Goal: Task Accomplishment & Management: Complete application form

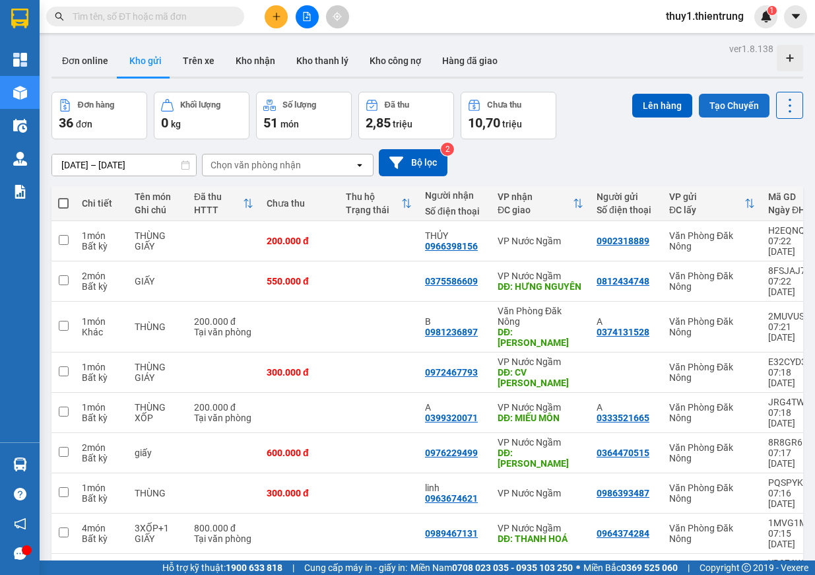
scroll to position [61, 0]
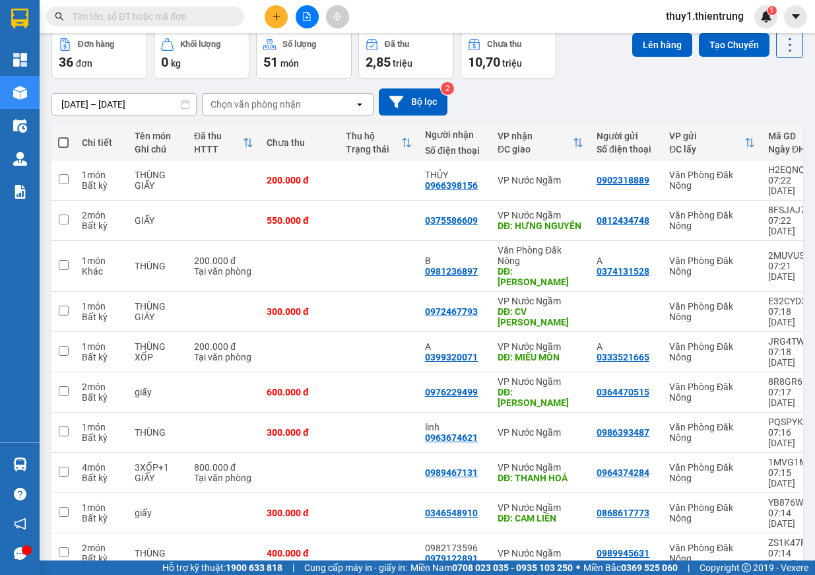
click at [515, 113] on div "[DATE] – [DATE] Press the down arrow key to interact with the calendar and sele…" at bounding box center [428, 101] width 752 height 27
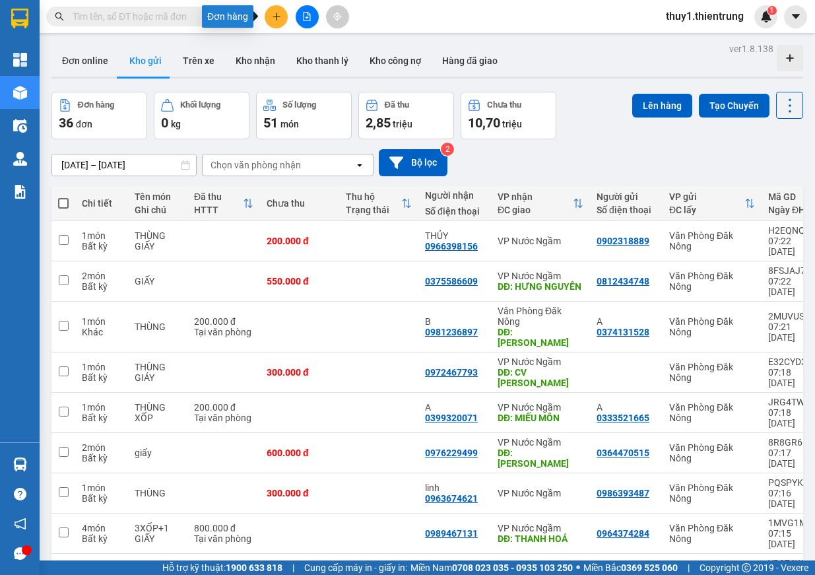
click at [278, 9] on button at bounding box center [276, 16] width 23 height 23
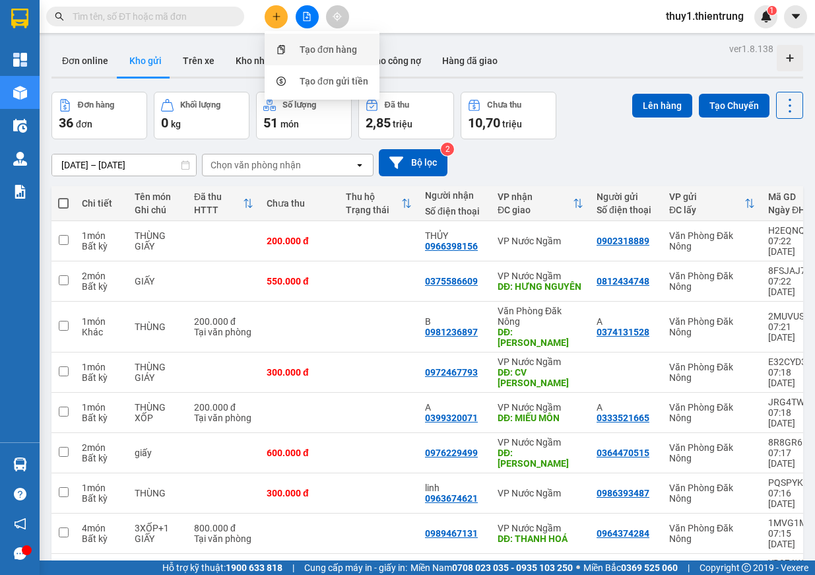
click at [324, 44] on div "Tạo đơn hàng" at bounding box center [328, 49] width 57 height 15
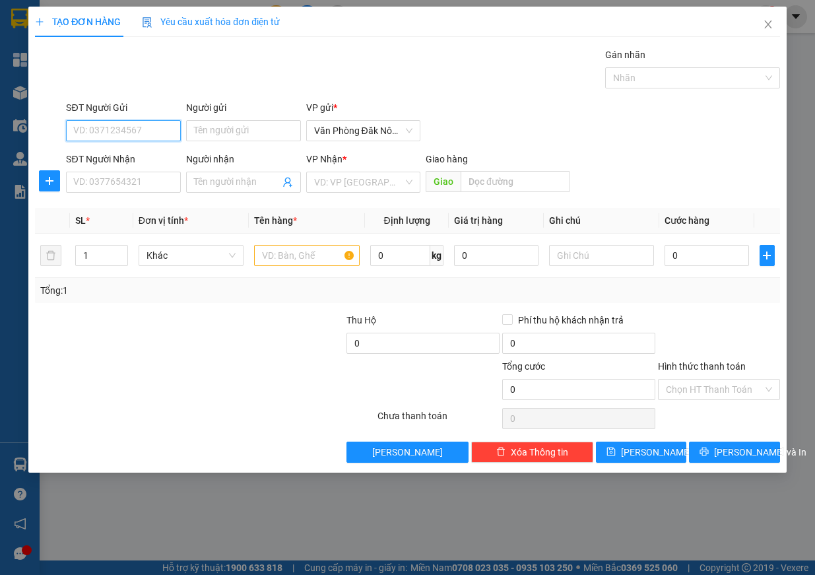
click at [162, 139] on input "SĐT Người Gửi" at bounding box center [123, 130] width 115 height 21
click at [157, 149] on div "0979281456 - NAM" at bounding box center [123, 157] width 115 height 21
type input "0979281456"
type input "NAM"
type input "0973033170"
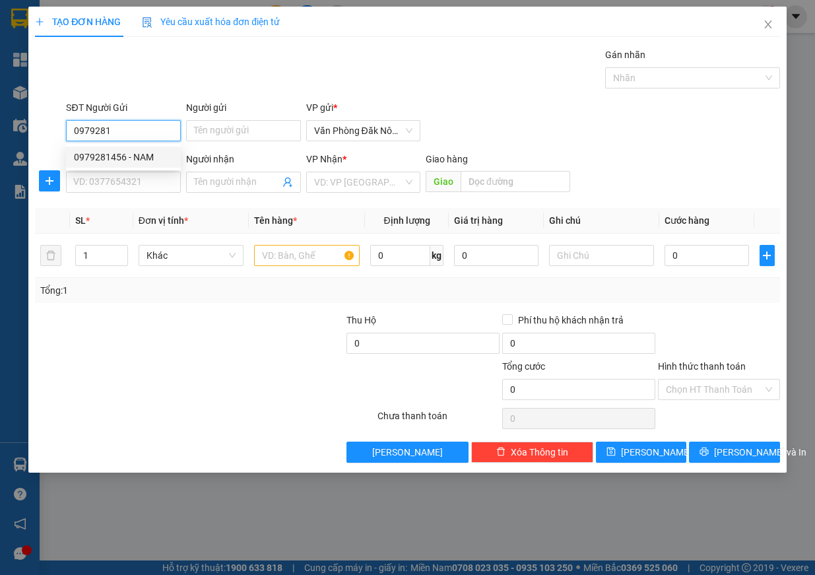
type input "hạnh"
type input "250.000"
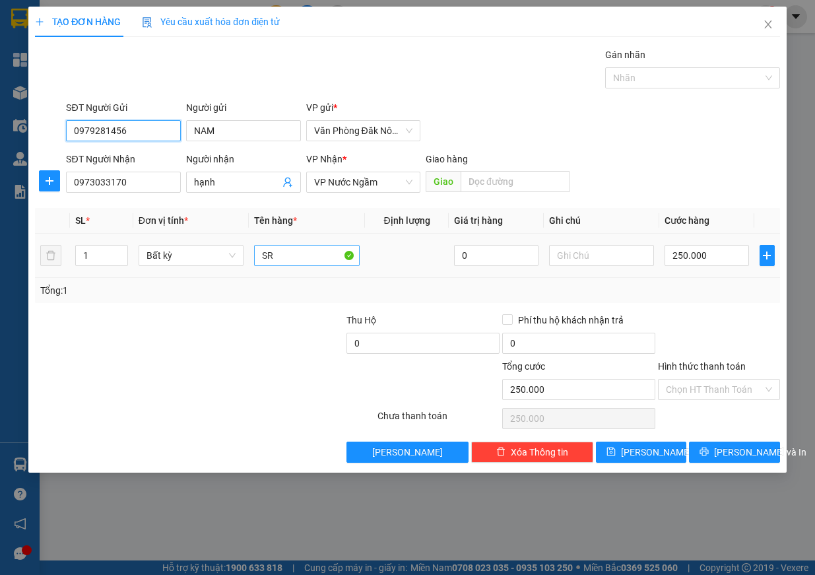
type input "0979281456"
click at [308, 258] on input "SR" at bounding box center [307, 255] width 106 height 21
type input "THÙNG XỐP"
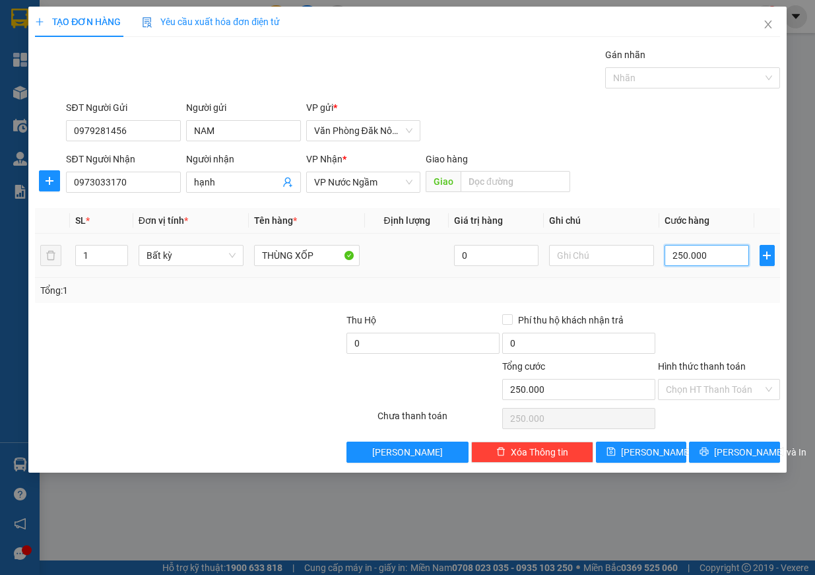
click at [707, 258] on input "250.000" at bounding box center [707, 255] width 85 height 21
click at [739, 318] on div at bounding box center [719, 336] width 125 height 46
click at [739, 446] on span "[PERSON_NAME] và In" at bounding box center [760, 452] width 92 height 15
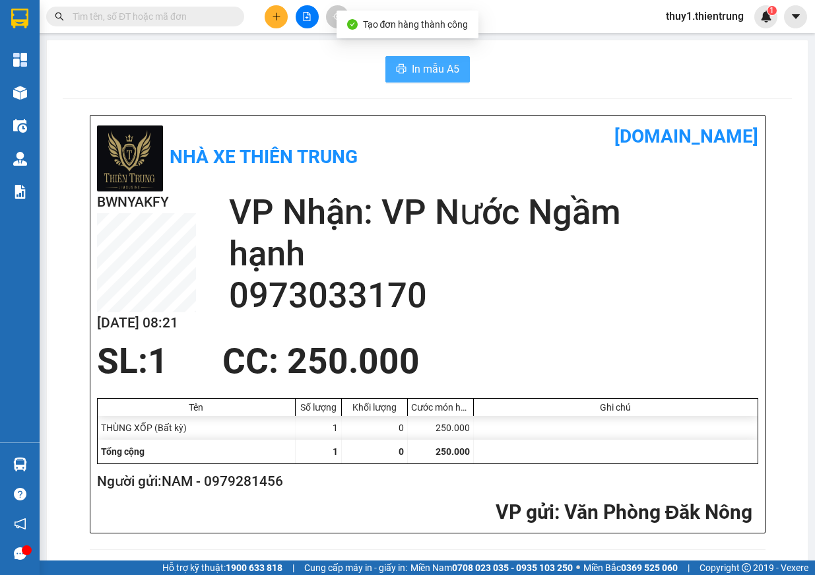
click at [419, 67] on span "In mẫu A5" at bounding box center [436, 69] width 48 height 17
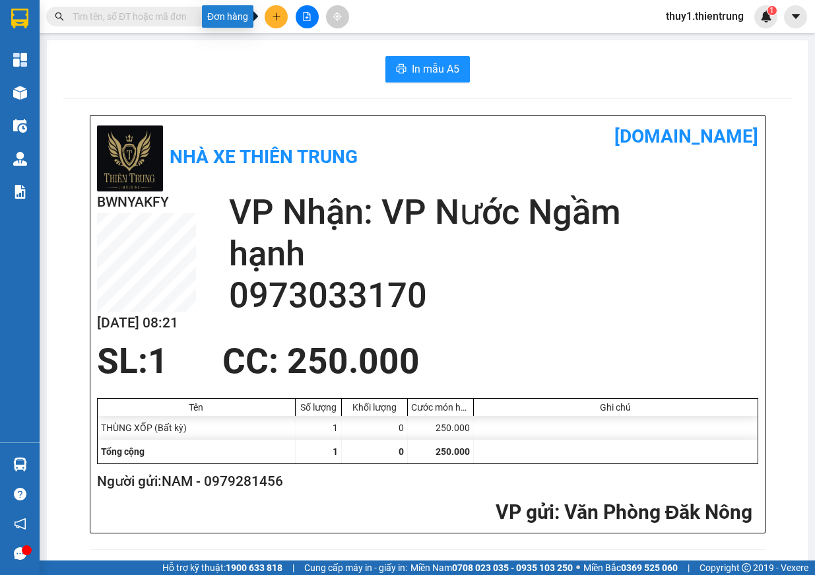
click at [281, 20] on button at bounding box center [276, 16] width 23 height 23
click at [297, 47] on div "Tạo đơn hàng" at bounding box center [322, 49] width 99 height 25
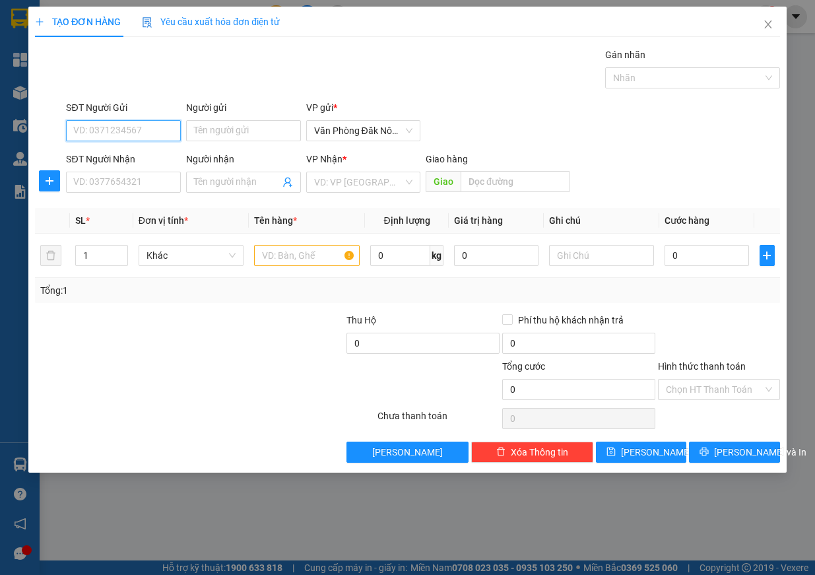
click at [134, 130] on input "SĐT Người Gửi" at bounding box center [123, 130] width 115 height 21
type input "0979573079"
click at [234, 125] on input "Người gửi" at bounding box center [243, 130] width 115 height 21
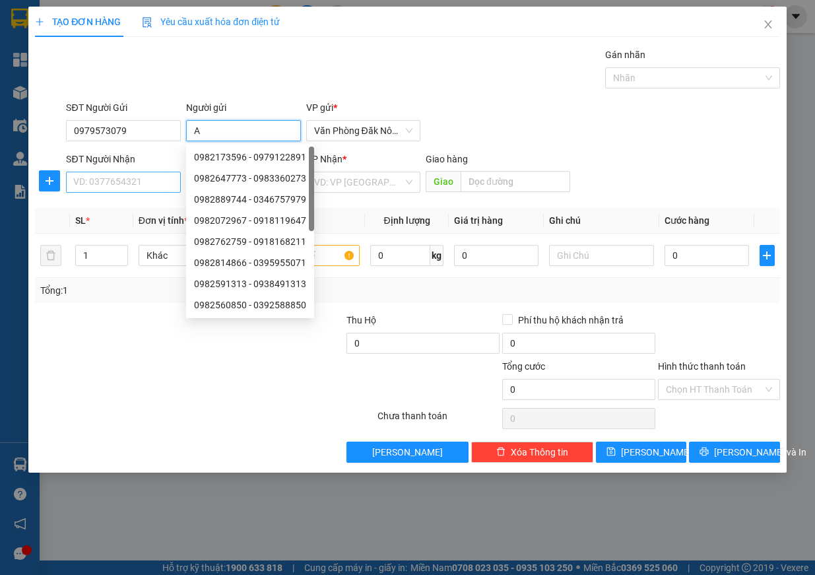
type input "A"
click at [131, 175] on input "SĐT Người Nhận" at bounding box center [123, 182] width 115 height 21
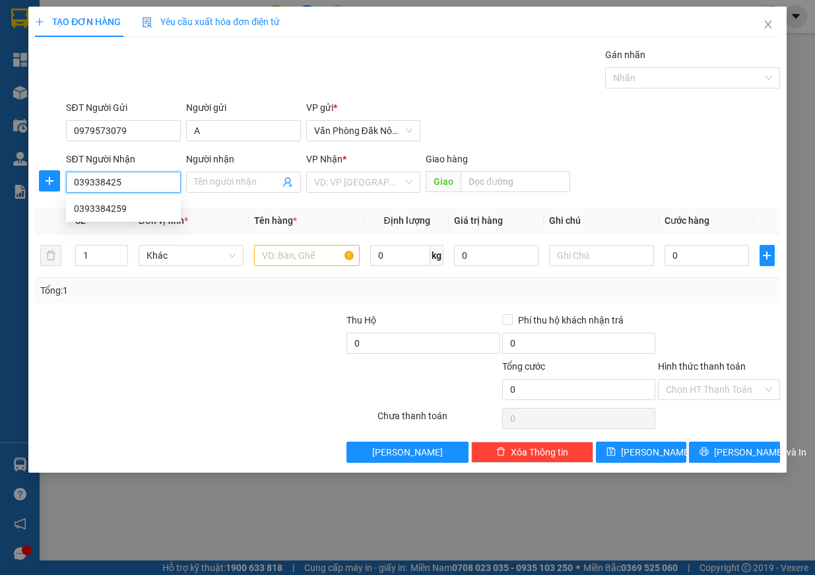
type input "0393384259"
click at [135, 209] on div "0393384259" at bounding box center [123, 208] width 99 height 15
type input "KỲ ANH"
type input "250.000"
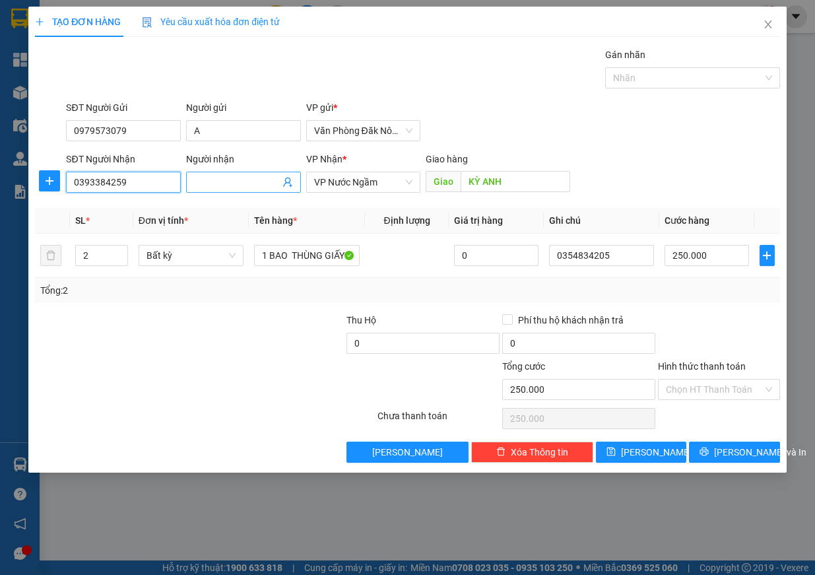
type input "0393384259"
click at [241, 185] on input "Người nhận" at bounding box center [237, 182] width 86 height 15
type input "0976762321"
click at [726, 260] on input "250.000" at bounding box center [707, 255] width 85 height 21
click at [251, 181] on input "0976762321" at bounding box center [237, 182] width 86 height 15
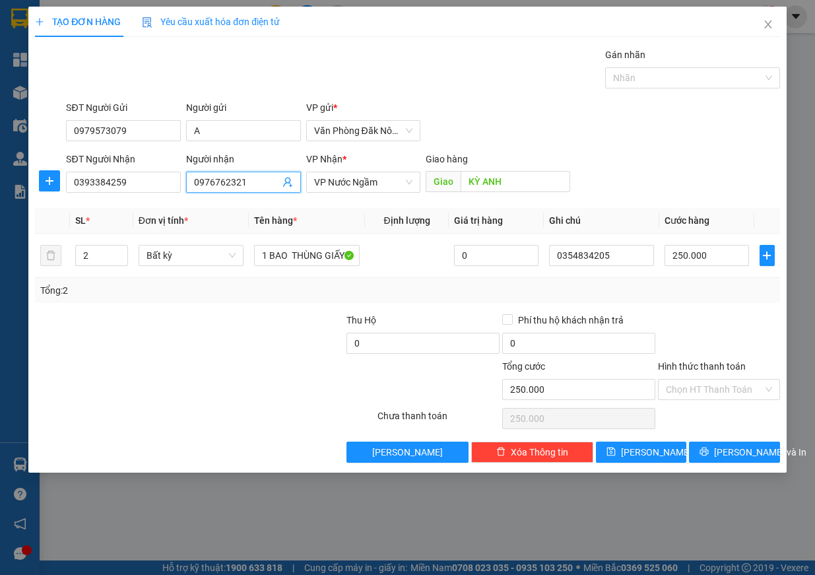
click at [251, 181] on input "0976762321" at bounding box center [237, 182] width 86 height 15
click at [638, 263] on input "0354834205" at bounding box center [602, 255] width 106 height 21
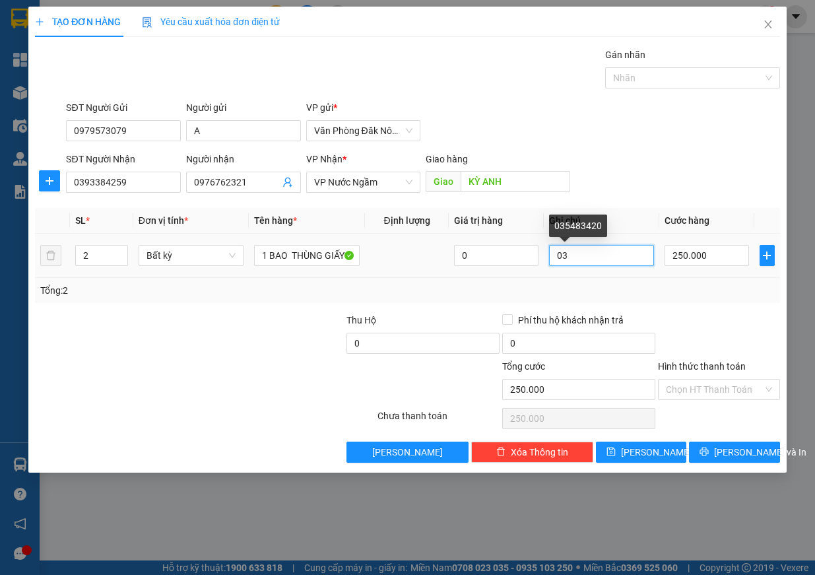
type input "0"
paste input "0976762321"
type input "0976762321"
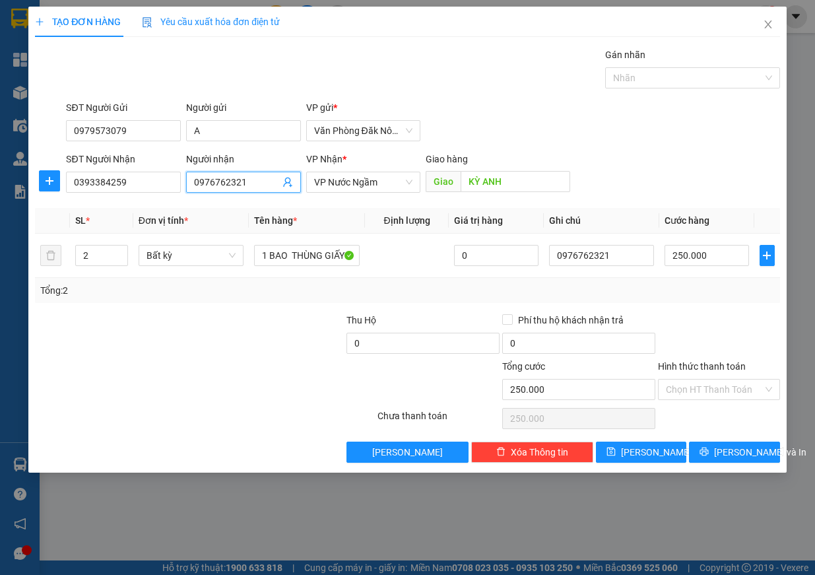
click at [249, 176] on input "0976762321" at bounding box center [237, 182] width 86 height 15
type input "0"
click at [731, 262] on input "250.000" at bounding box center [707, 255] width 85 height 21
type input "3"
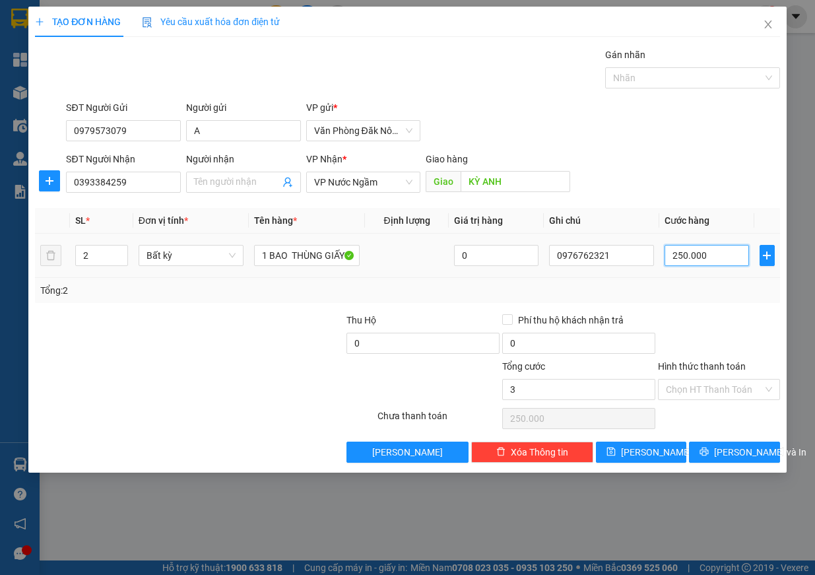
type input "3"
type input "30"
type input "300"
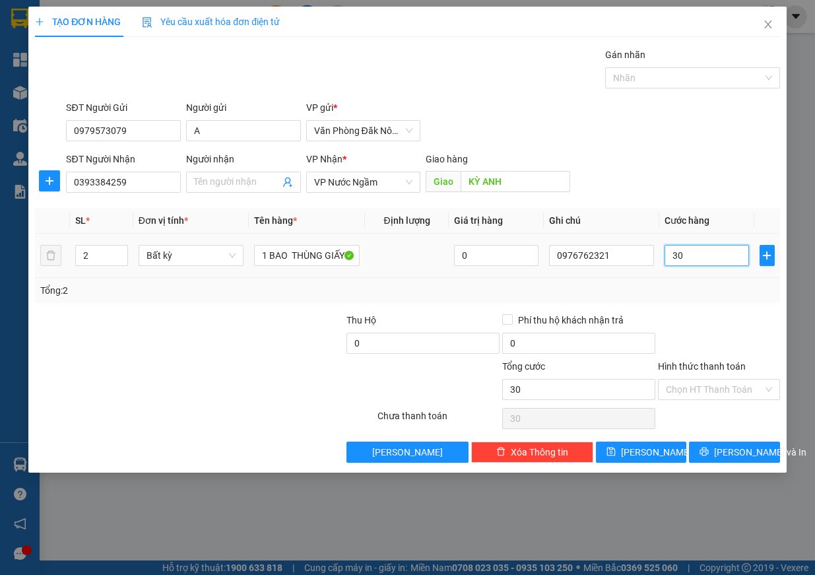
type input "300"
type input "300.000"
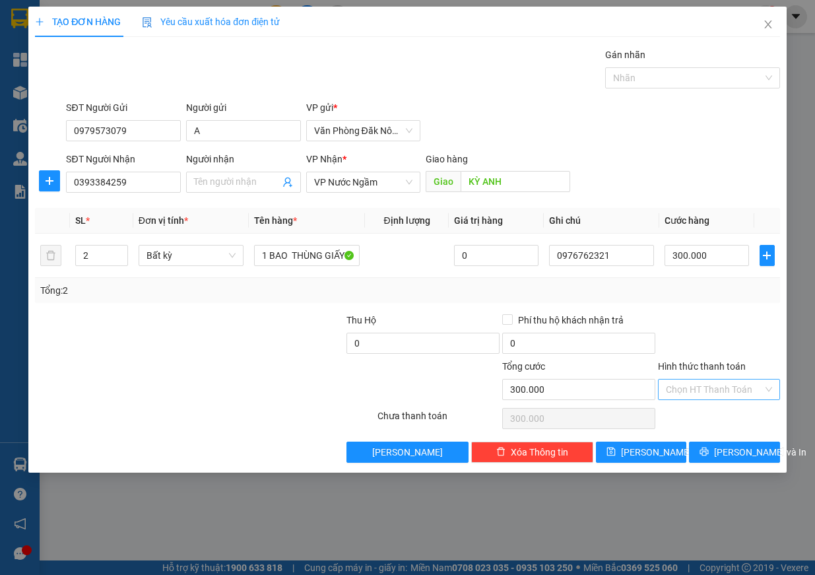
click at [701, 391] on input "Hình thức thanh toán" at bounding box center [714, 390] width 97 height 20
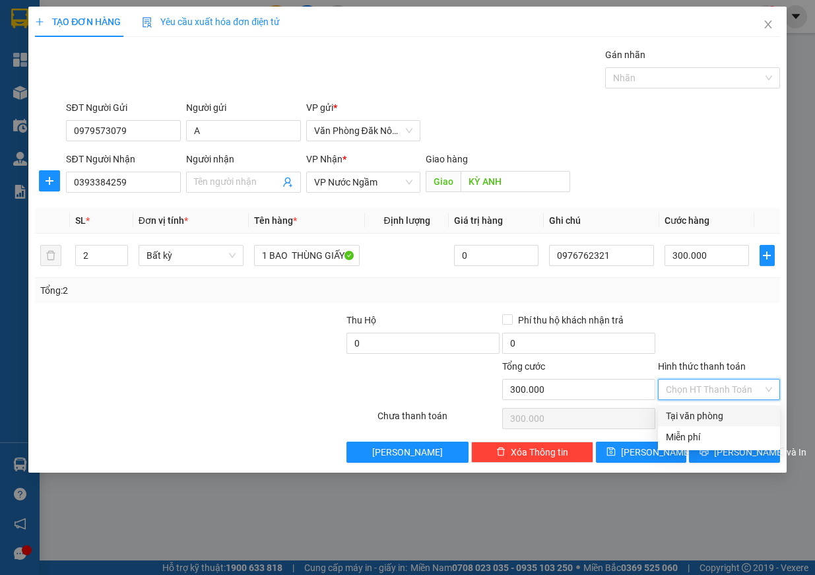
click at [684, 416] on div "Tại văn phòng" at bounding box center [719, 416] width 106 height 15
type input "0"
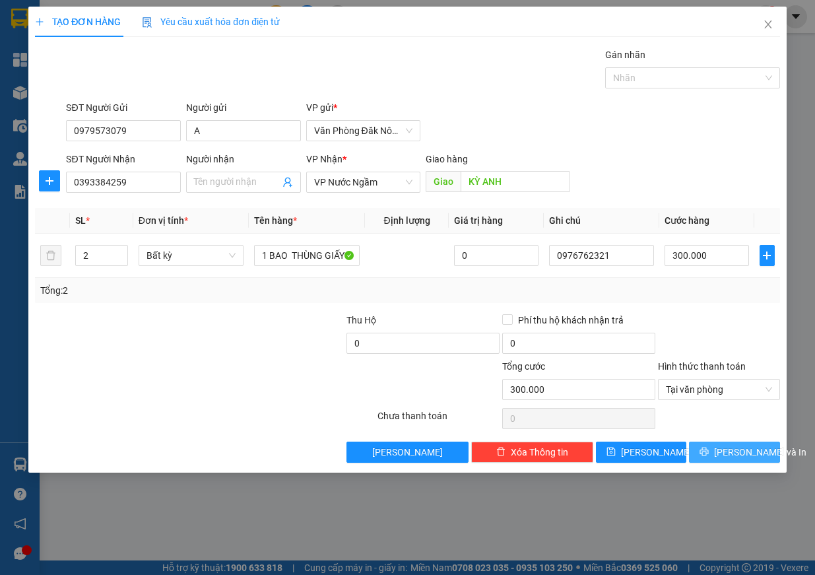
click at [734, 458] on span "[PERSON_NAME] và In" at bounding box center [760, 452] width 92 height 15
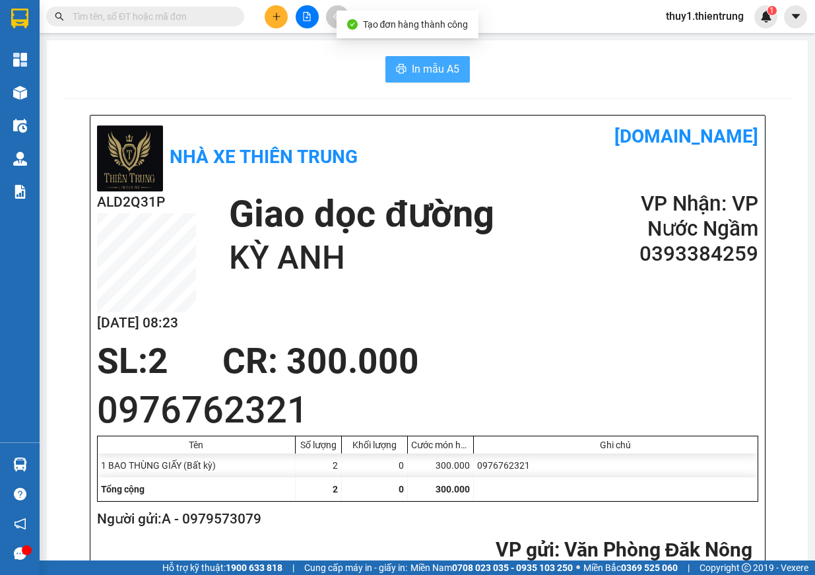
click at [455, 65] on button "In mẫu A5" at bounding box center [428, 69] width 85 height 26
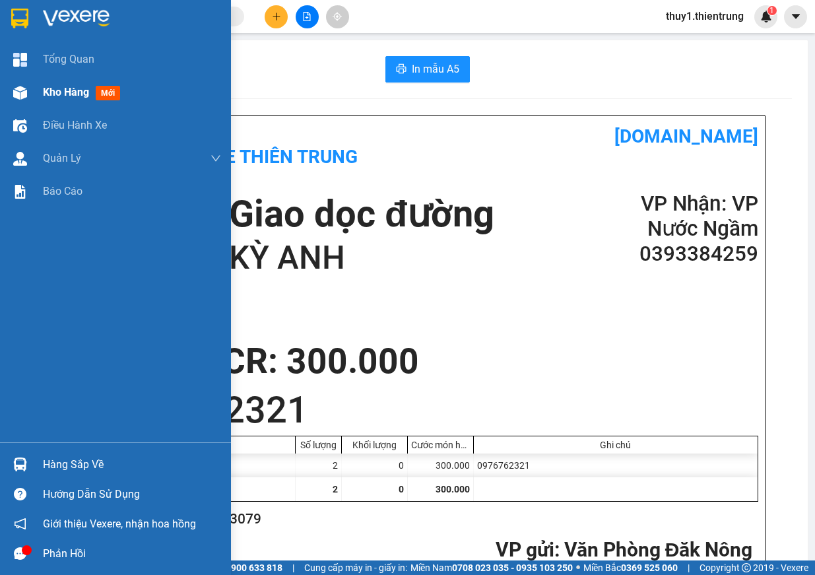
click at [25, 91] on img at bounding box center [20, 93] width 14 height 14
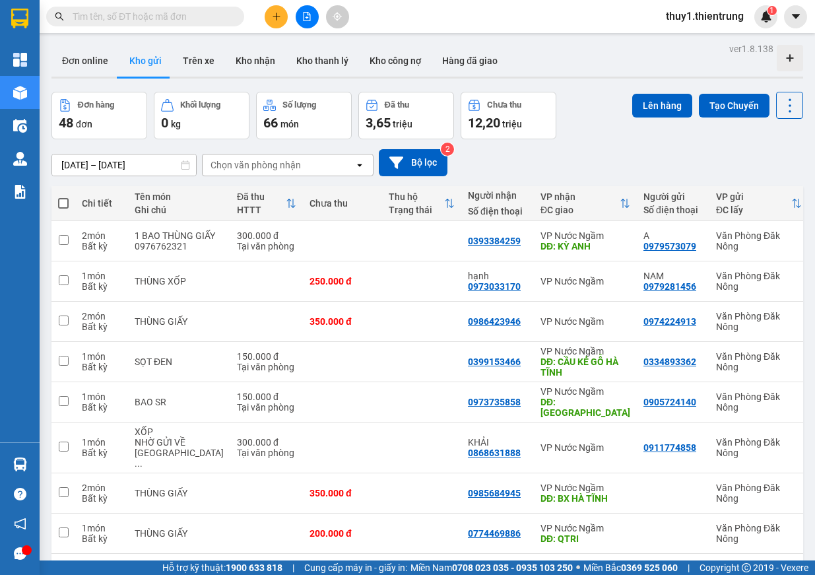
click at [272, 8] on button at bounding box center [276, 16] width 23 height 23
click at [302, 56] on div "Tạo đơn hàng" at bounding box center [328, 49] width 57 height 15
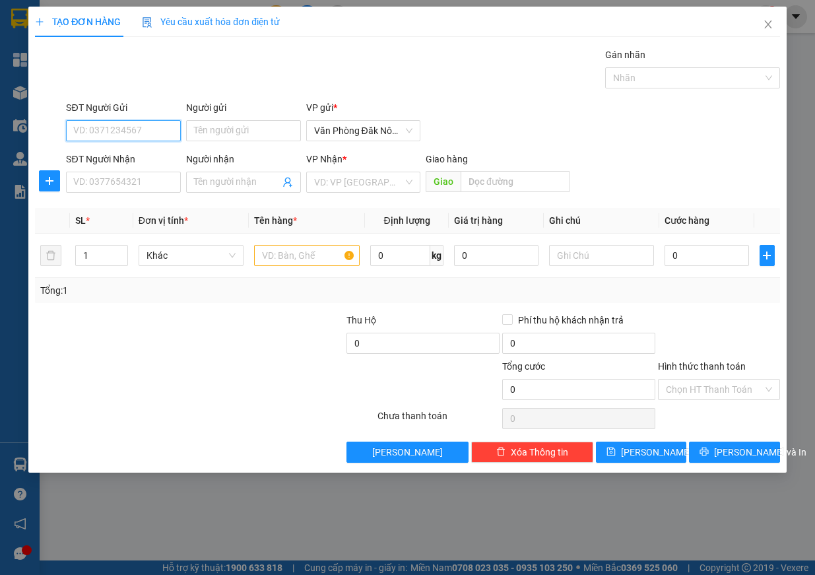
click at [139, 131] on input "SĐT Người Gửi" at bounding box center [123, 130] width 115 height 21
type input "0978408558"
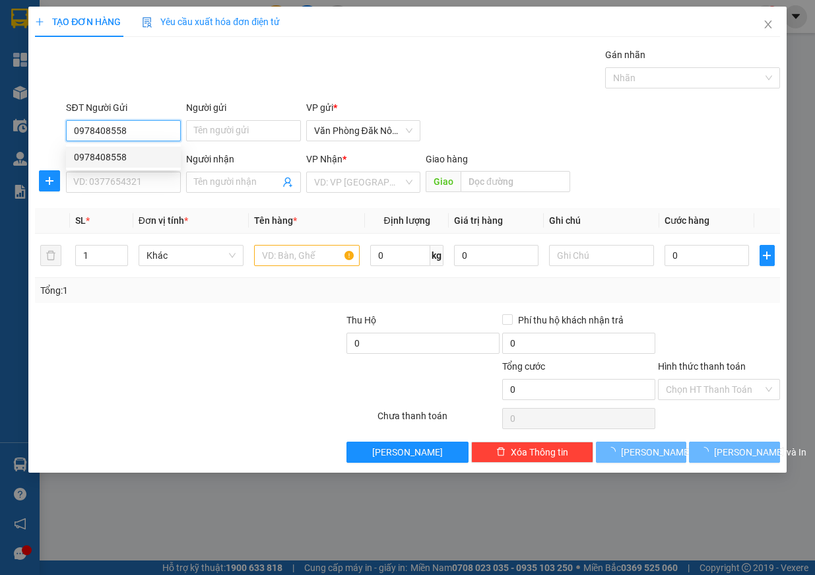
click at [133, 153] on div "0978408558" at bounding box center [123, 157] width 99 height 15
type input "0364689398"
type input "A"
type input "CẦU GIÀ"
type input "300.000"
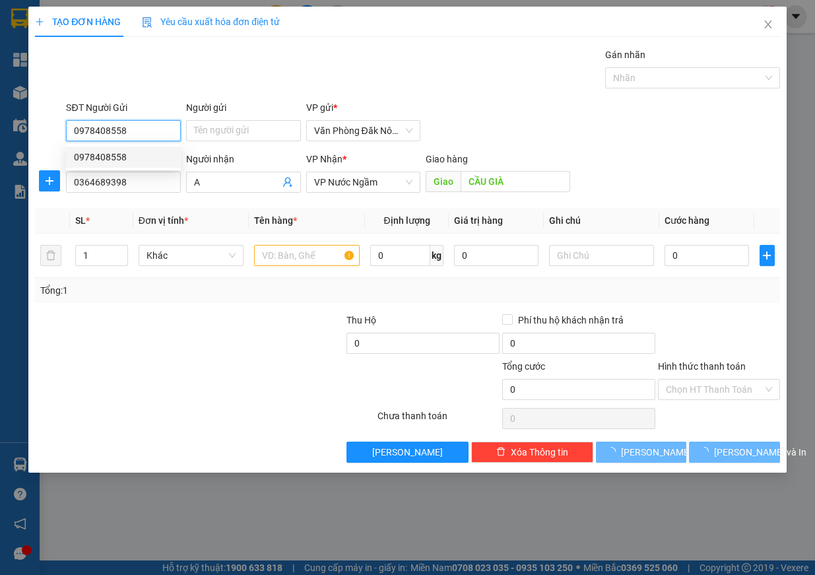
type input "300.000"
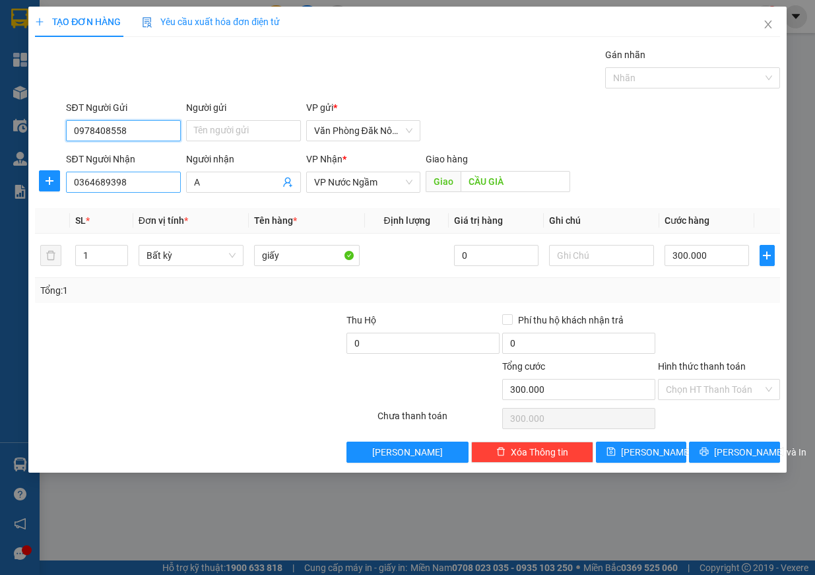
type input "0978408558"
click at [133, 187] on input "0364689398" at bounding box center [123, 182] width 115 height 21
type input "0985013610"
click at [511, 183] on input "CẦU GIÀ" at bounding box center [516, 181] width 110 height 21
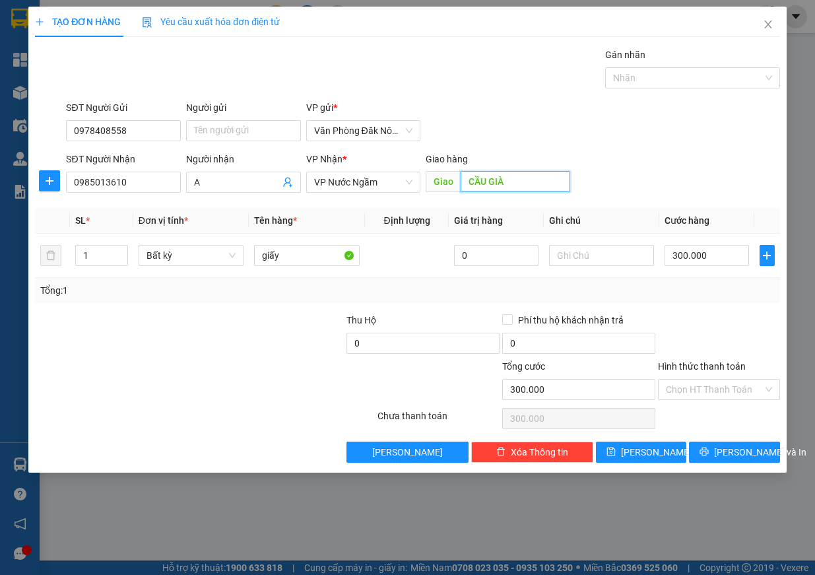
click at [511, 183] on input "CẦU GIÀ" at bounding box center [516, 181] width 110 height 21
type input "LÂU CÂU"
click at [728, 260] on input "300.000" at bounding box center [707, 255] width 85 height 21
type input "2"
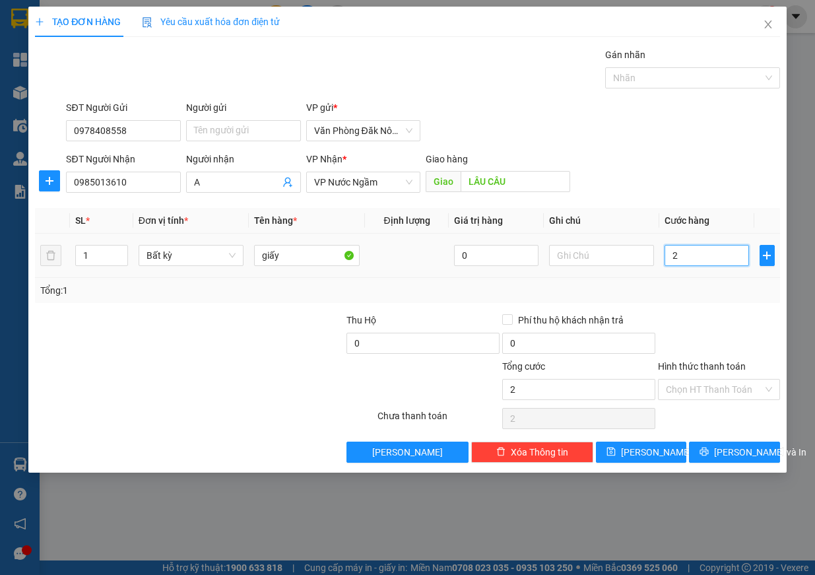
type input "20"
type input "200"
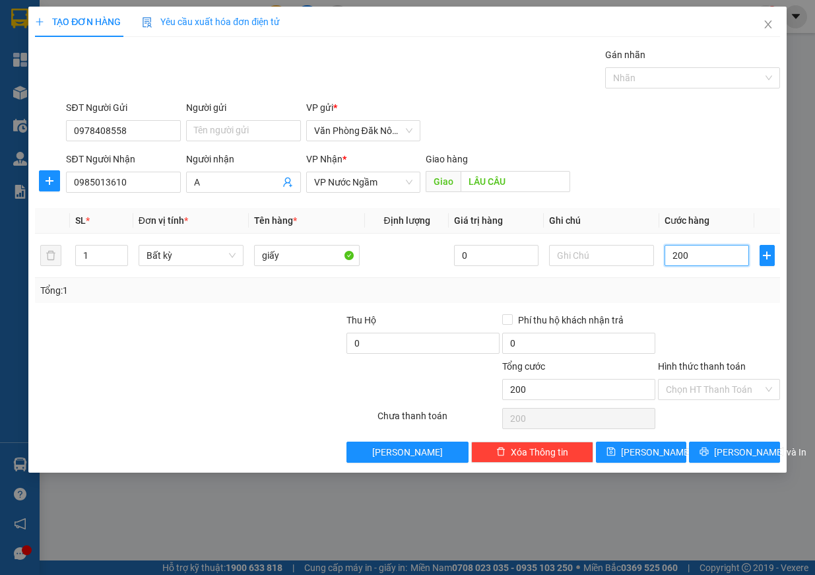
type input "200"
type input "200.000"
click at [749, 323] on div at bounding box center [719, 336] width 125 height 46
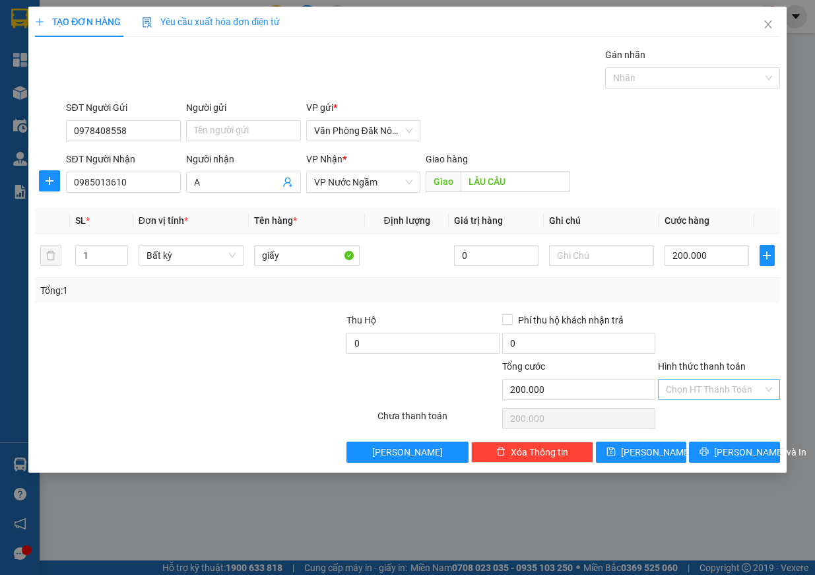
click at [726, 394] on input "Hình thức thanh toán" at bounding box center [714, 390] width 97 height 20
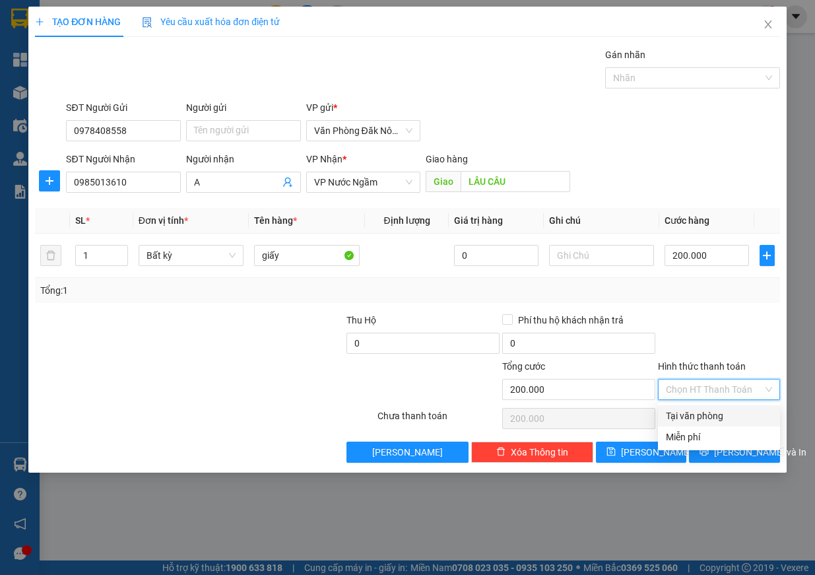
click at [724, 415] on div "Tại văn phòng" at bounding box center [719, 416] width 106 height 15
type input "0"
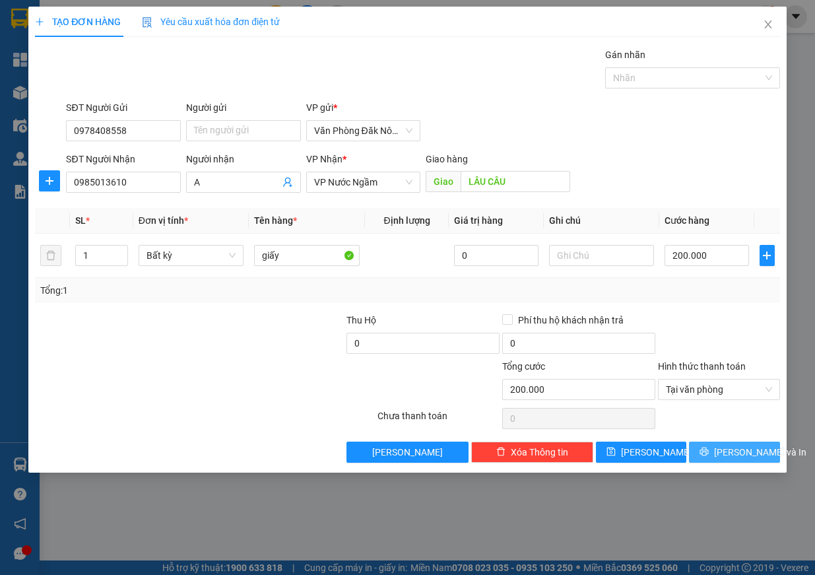
click at [724, 458] on span "[PERSON_NAME] và In" at bounding box center [760, 452] width 92 height 15
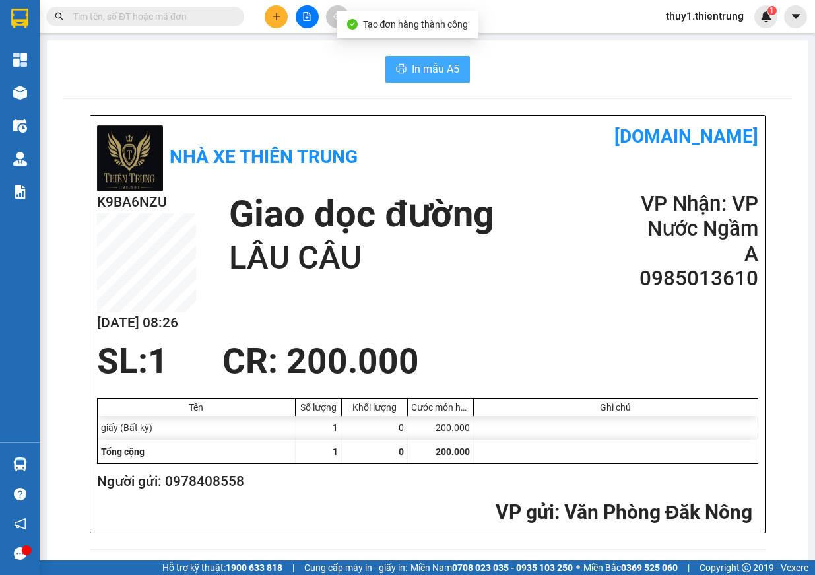
click at [415, 79] on button "In mẫu A5" at bounding box center [428, 69] width 85 height 26
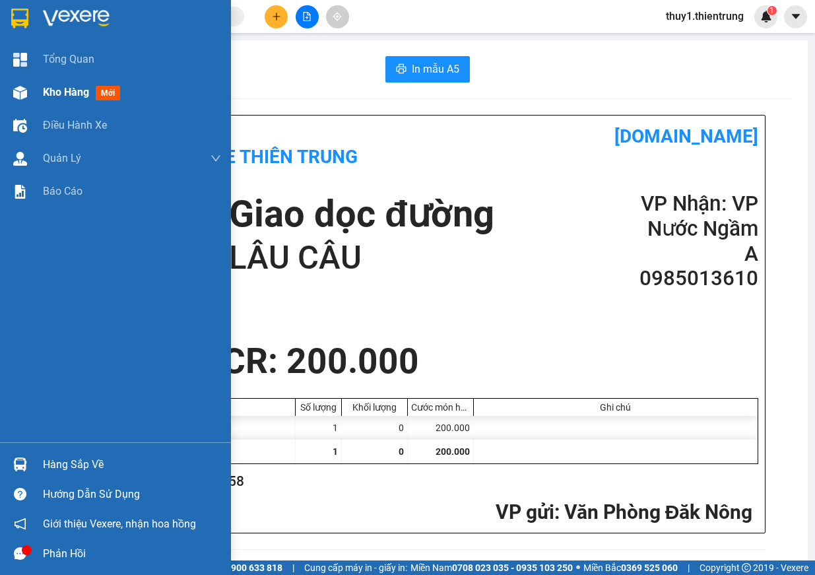
click at [52, 94] on span "Kho hàng" at bounding box center [66, 92] width 46 height 13
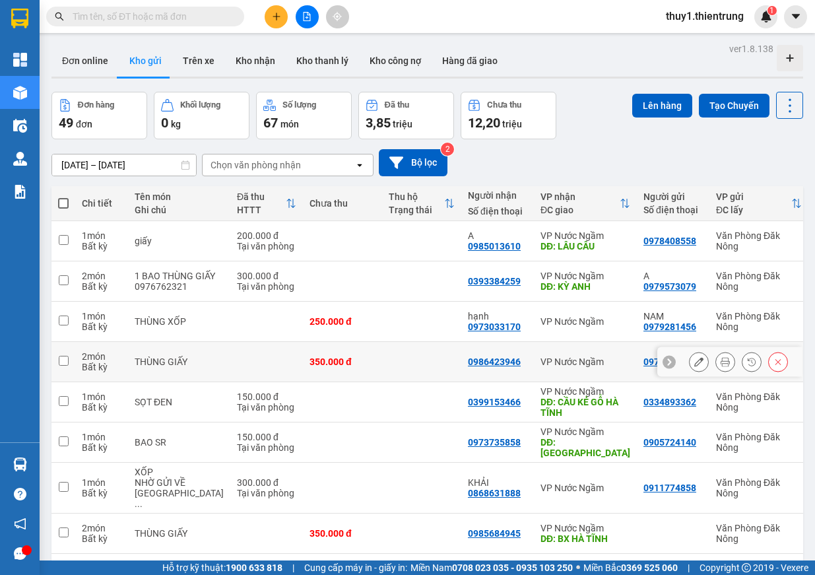
scroll to position [61, 0]
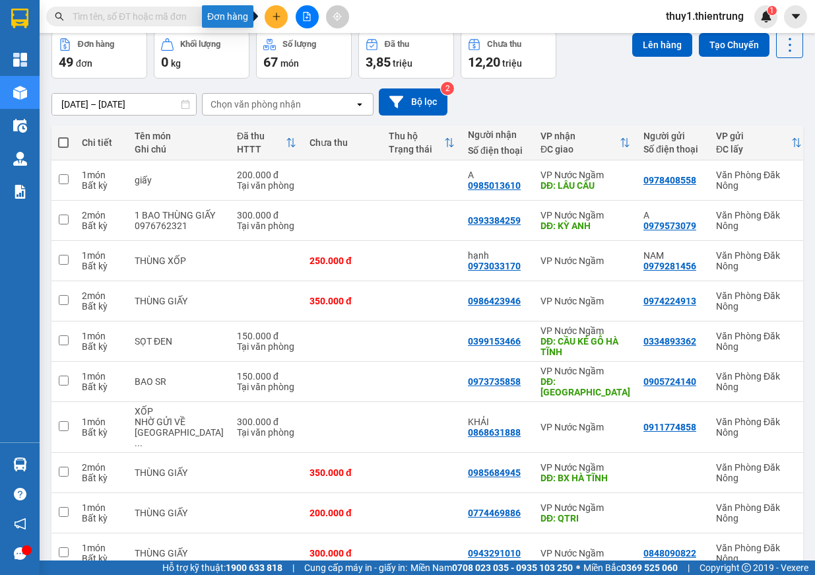
click at [274, 20] on icon "plus" at bounding box center [276, 16] width 9 height 9
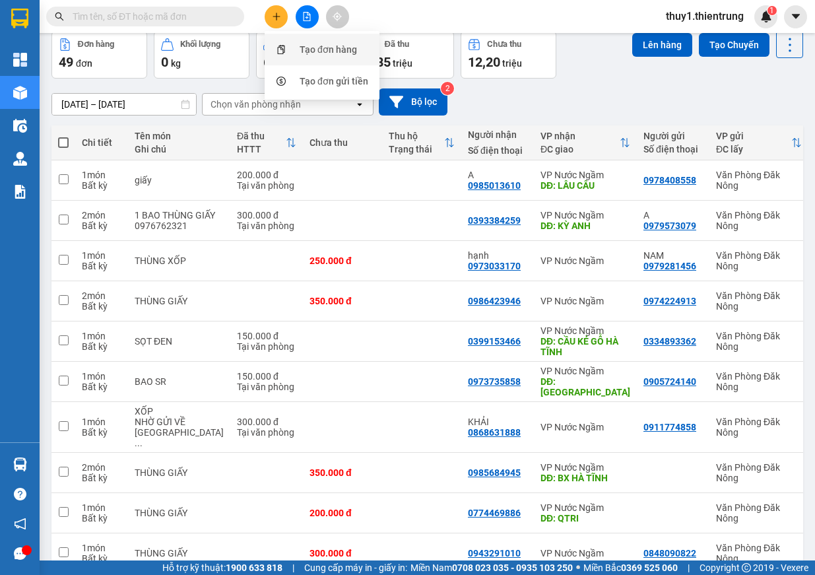
click at [306, 51] on div "Tạo đơn hàng" at bounding box center [328, 49] width 57 height 15
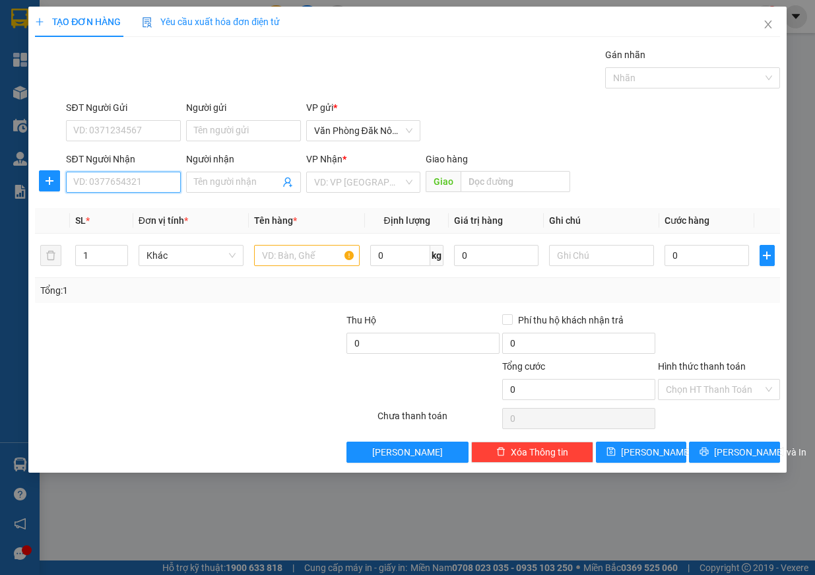
click at [137, 178] on input "SĐT Người Nhận" at bounding box center [123, 182] width 115 height 21
click at [133, 204] on div "0943291010" at bounding box center [148, 208] width 149 height 15
type input "0943291010"
type input "300.000"
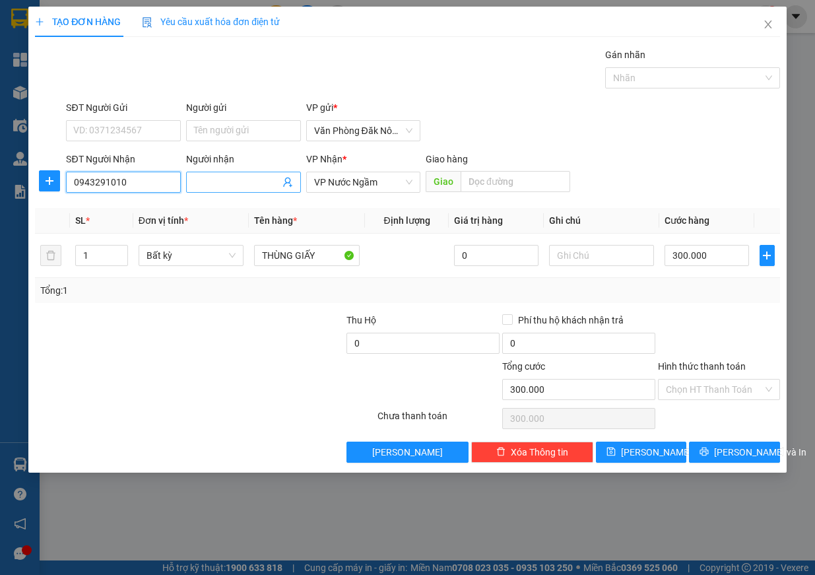
type input "0943291010"
click at [230, 189] on input "Người nhận" at bounding box center [237, 182] width 86 height 15
type input "A"
click at [751, 454] on span "[PERSON_NAME] và In" at bounding box center [760, 452] width 92 height 15
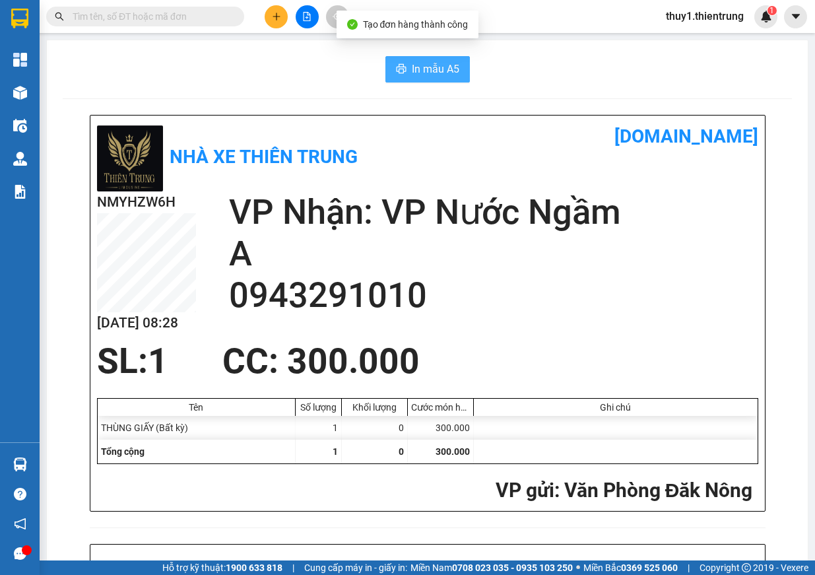
click at [418, 82] on button "In mẫu A5" at bounding box center [428, 69] width 85 height 26
